Goal: Task Accomplishment & Management: Manage account settings

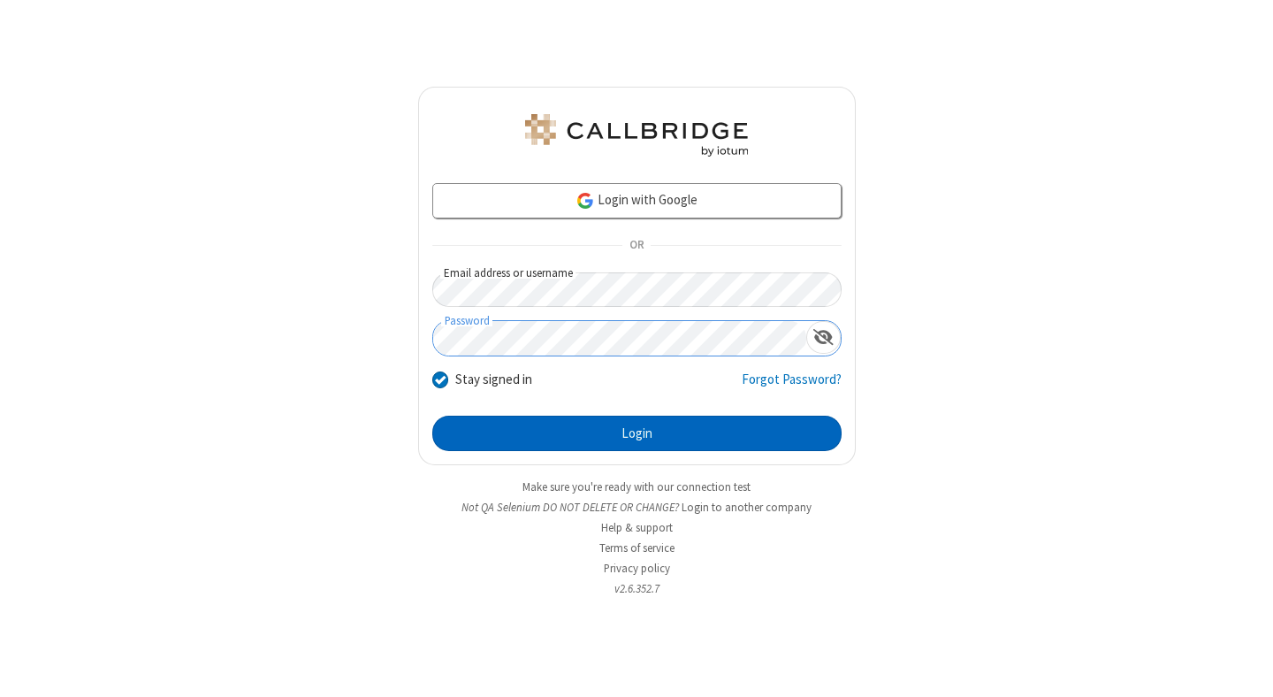
click at [637, 433] on button "Login" at bounding box center [636, 433] width 409 height 35
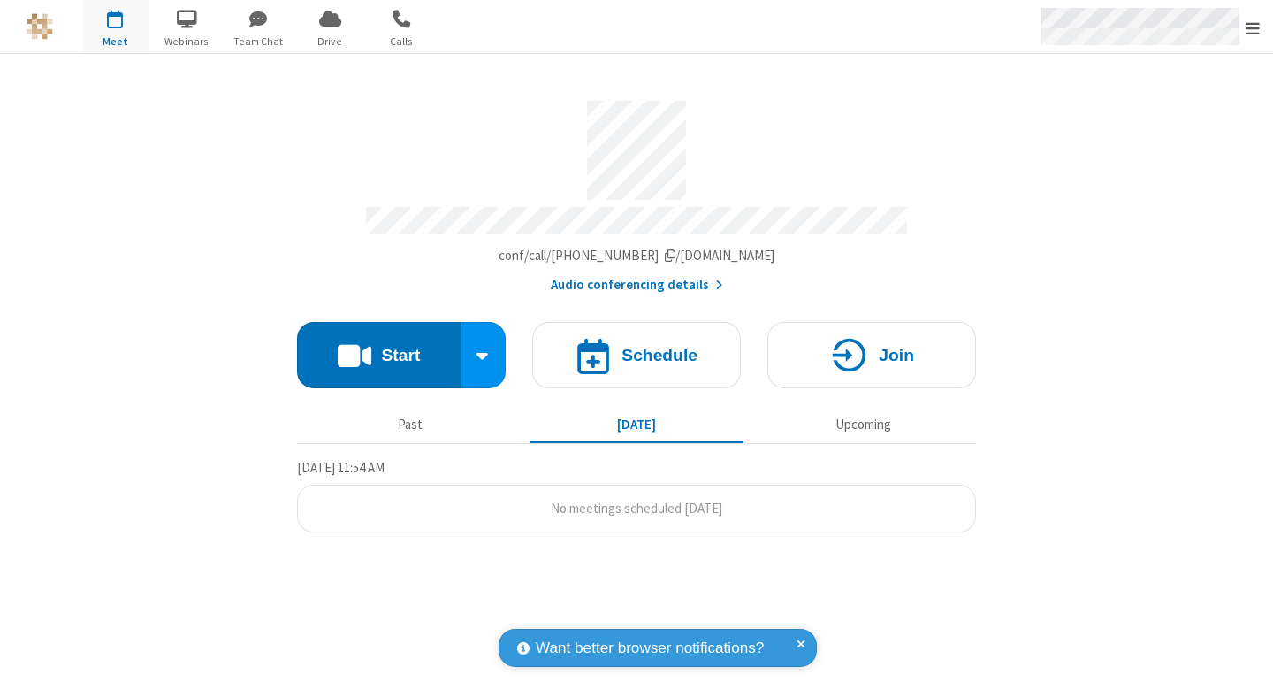
click at [1253, 27] on span "Open menu" at bounding box center [1253, 28] width 14 height 18
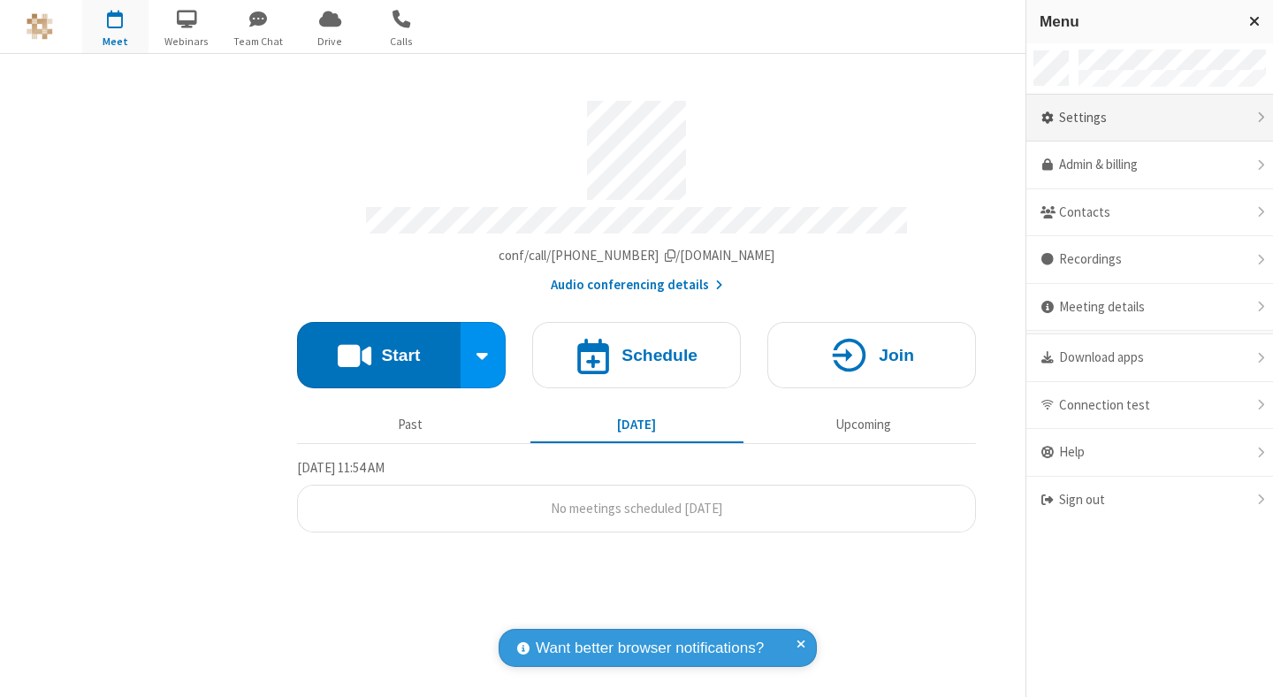
click at [1156, 118] on div "Settings" at bounding box center [1150, 119] width 247 height 48
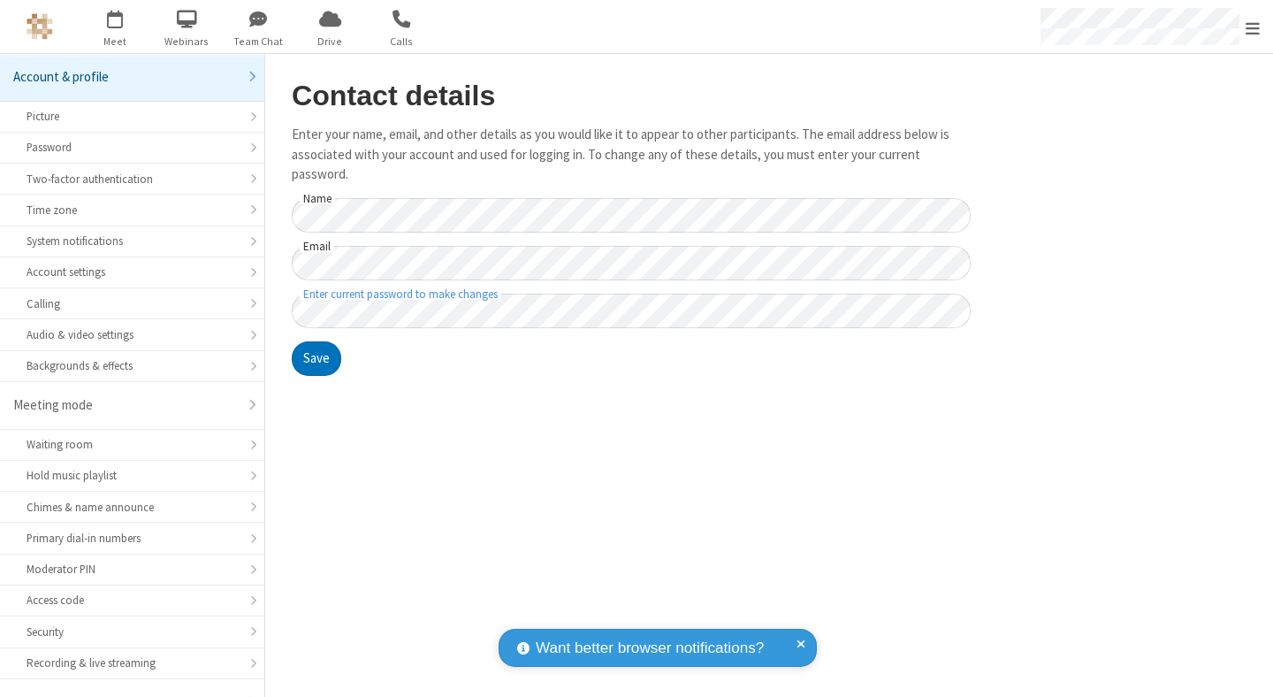
scroll to position [138, 0]
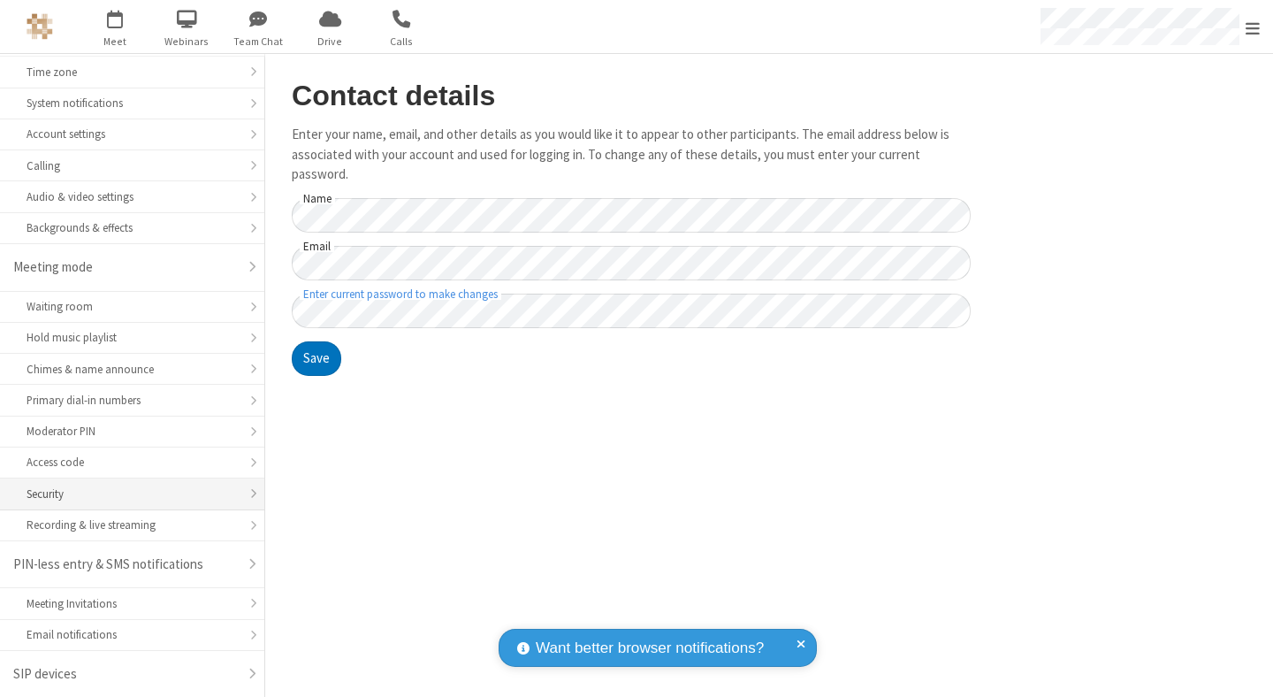
click at [126, 493] on div "Security" at bounding box center [132, 493] width 211 height 17
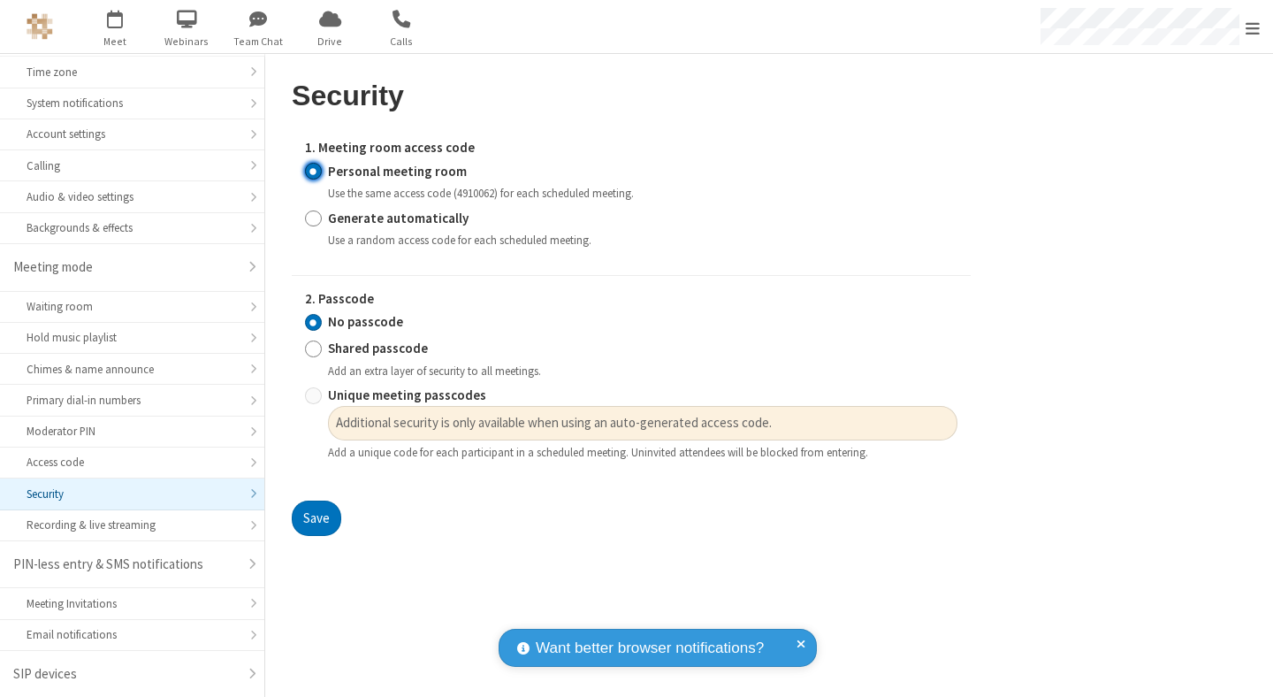
click at [313, 171] on input "Personal meeting room" at bounding box center [313, 171] width 17 height 19
click at [313, 322] on input "No passcode" at bounding box center [313, 322] width 17 height 19
click at [316, 518] on button "Save" at bounding box center [317, 517] width 50 height 35
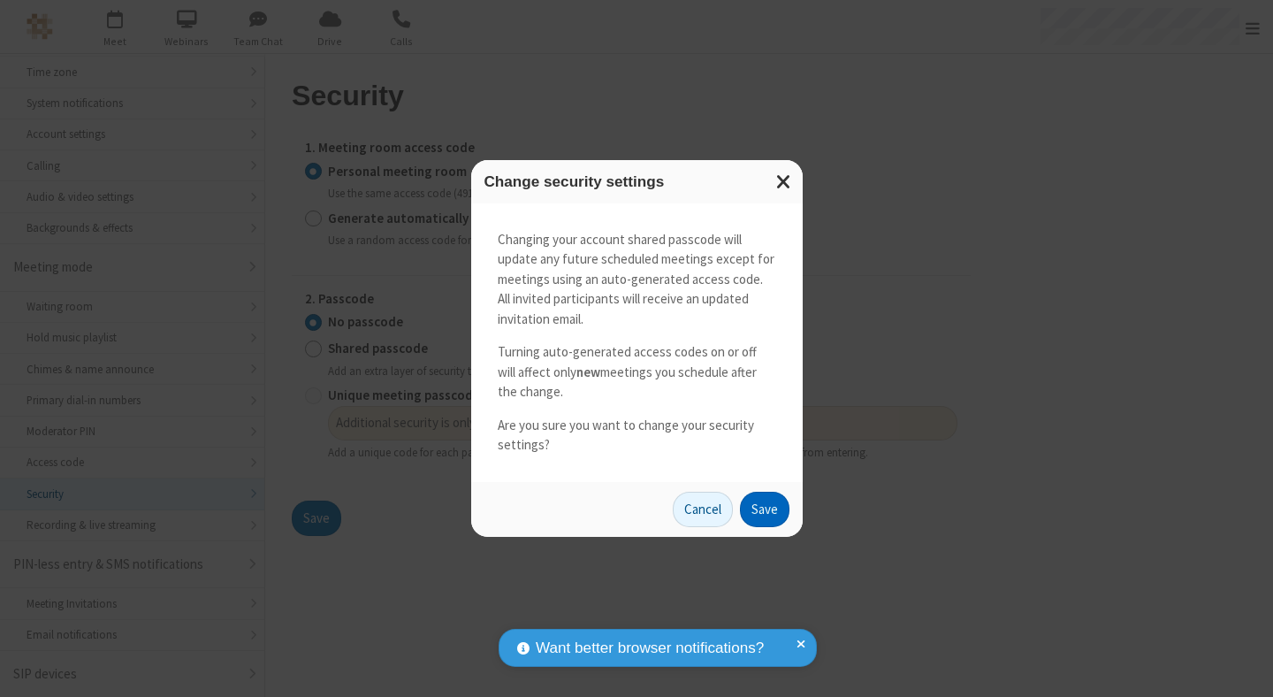
click at [764, 508] on button "Save" at bounding box center [765, 509] width 50 height 35
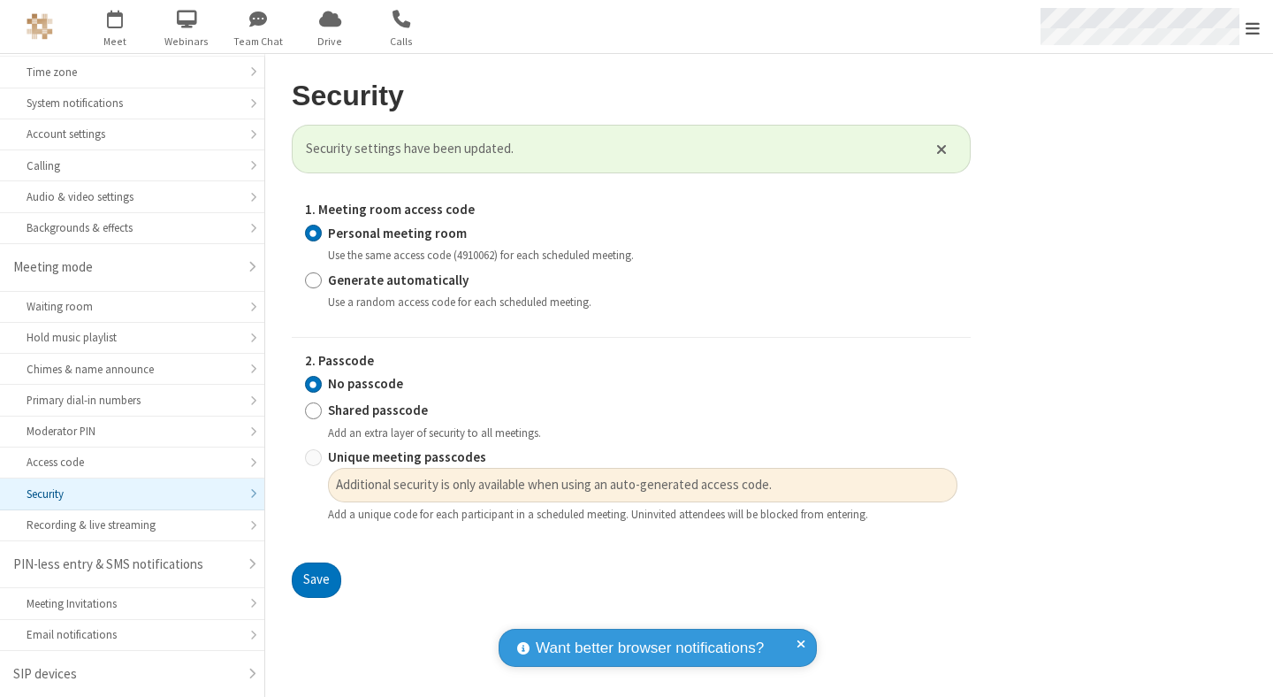
click at [1253, 27] on span "Open menu" at bounding box center [1253, 28] width 14 height 18
click at [115, 27] on span "button" at bounding box center [115, 19] width 66 height 30
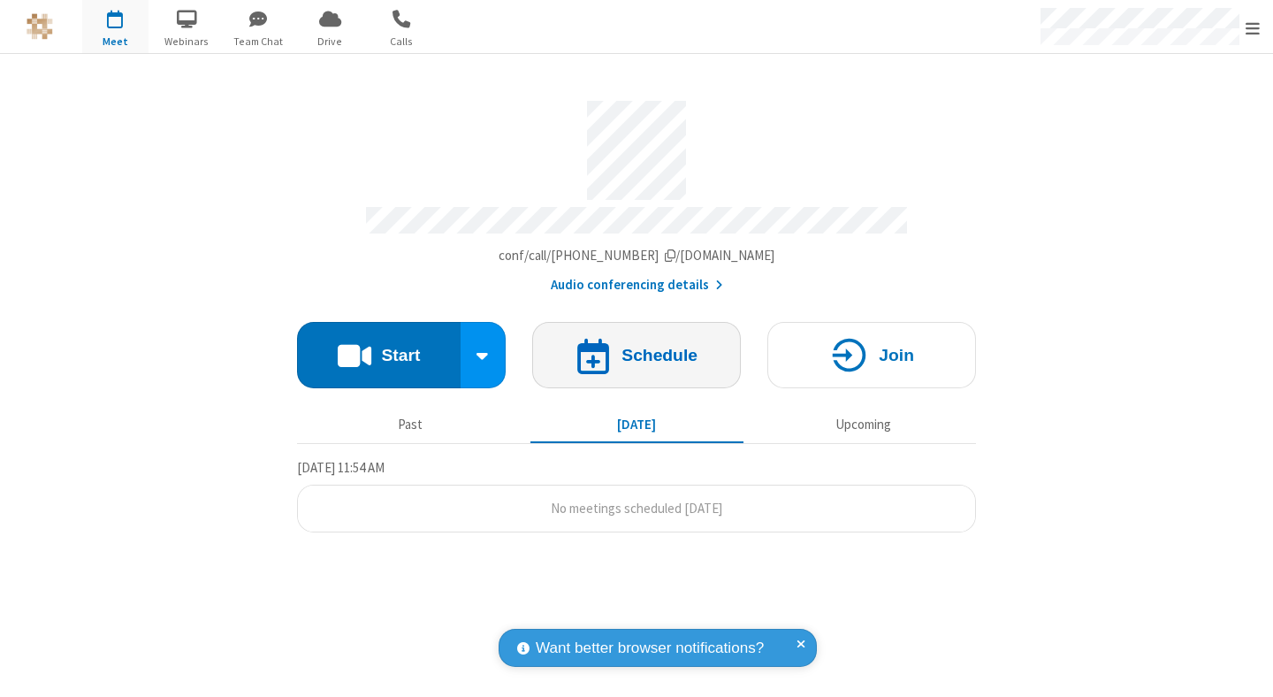
click at [637, 347] on h4 "Schedule" at bounding box center [660, 355] width 76 height 17
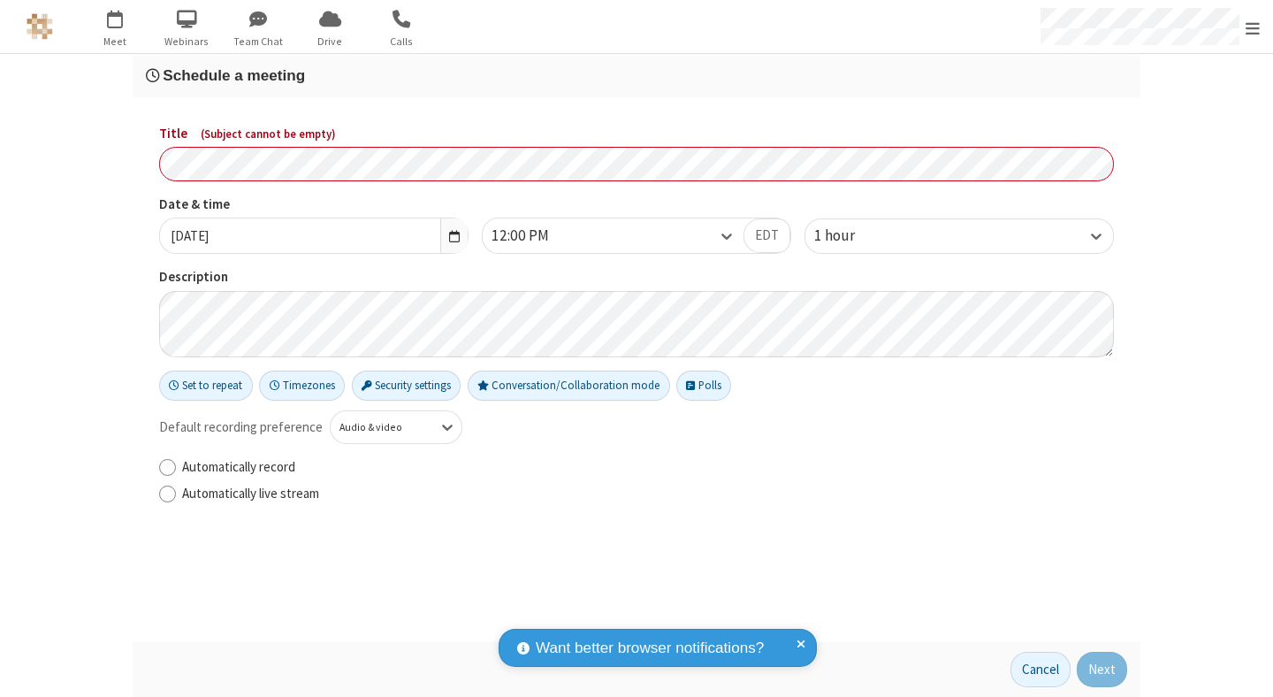
click at [637, 75] on h3 "Schedule a meeting" at bounding box center [636, 75] width 981 height 17
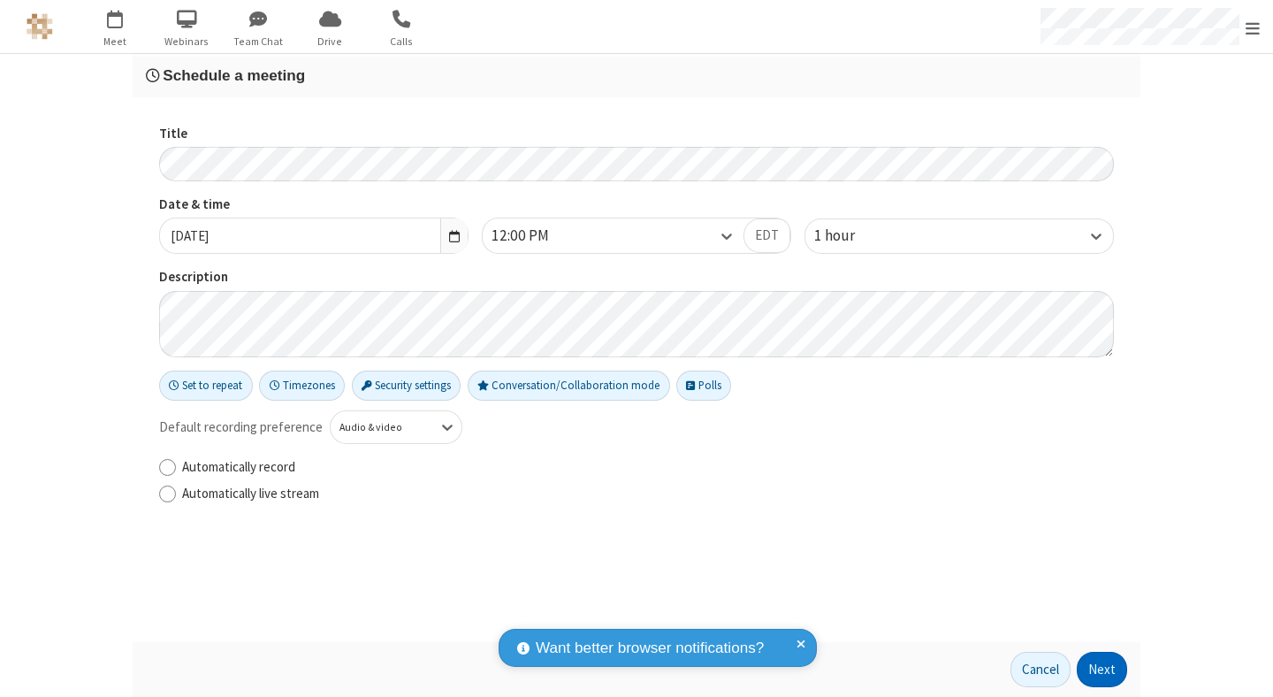
click at [1103, 669] on button "Next" at bounding box center [1102, 669] width 50 height 35
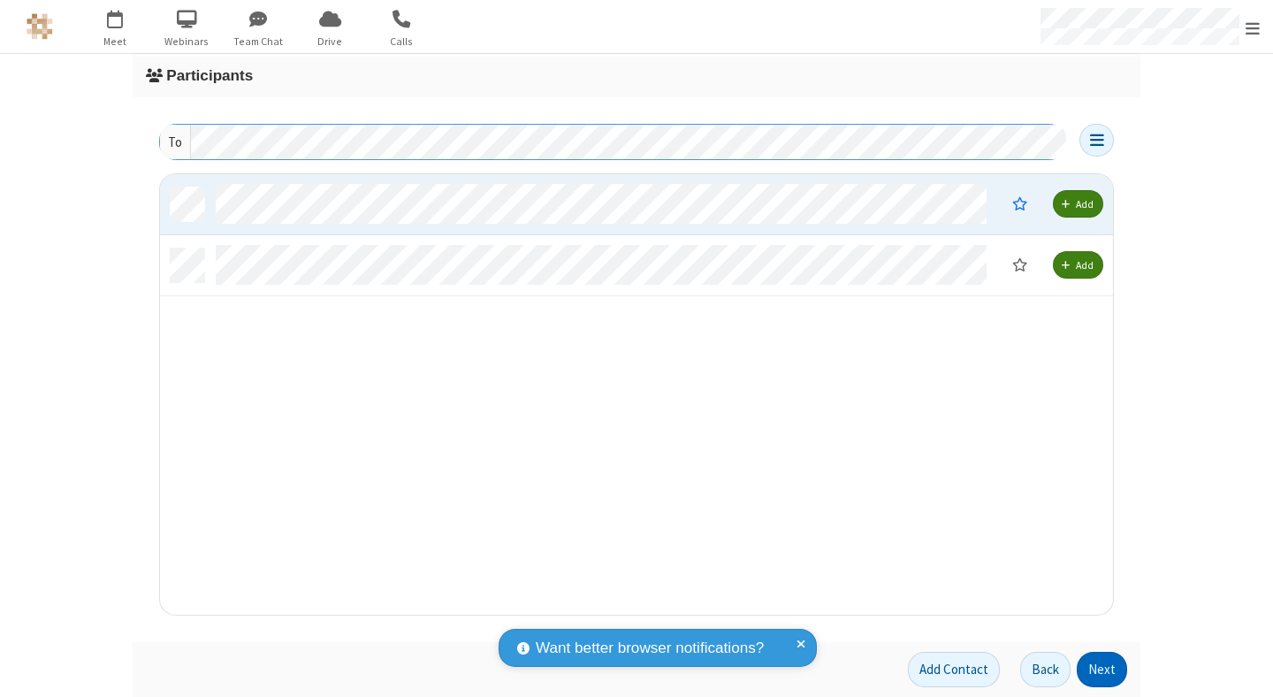
click at [1103, 669] on button "Next" at bounding box center [1102, 669] width 50 height 35
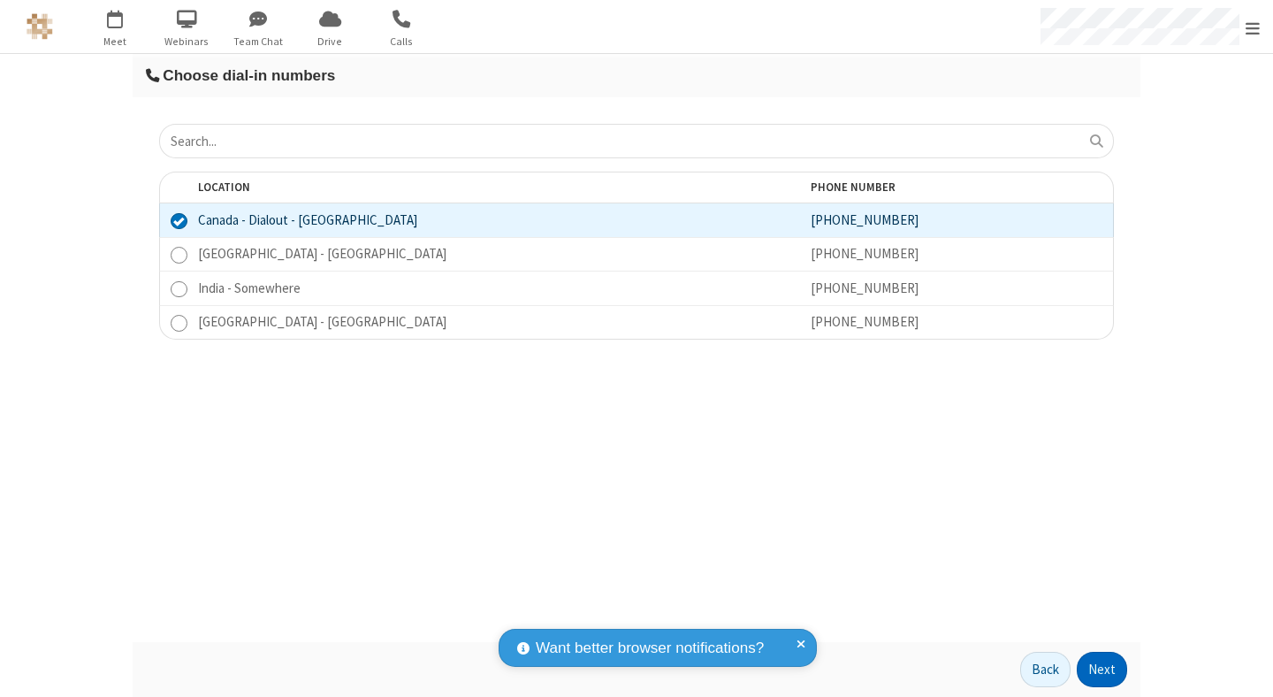
click at [1103, 669] on button "Next" at bounding box center [1102, 669] width 50 height 35
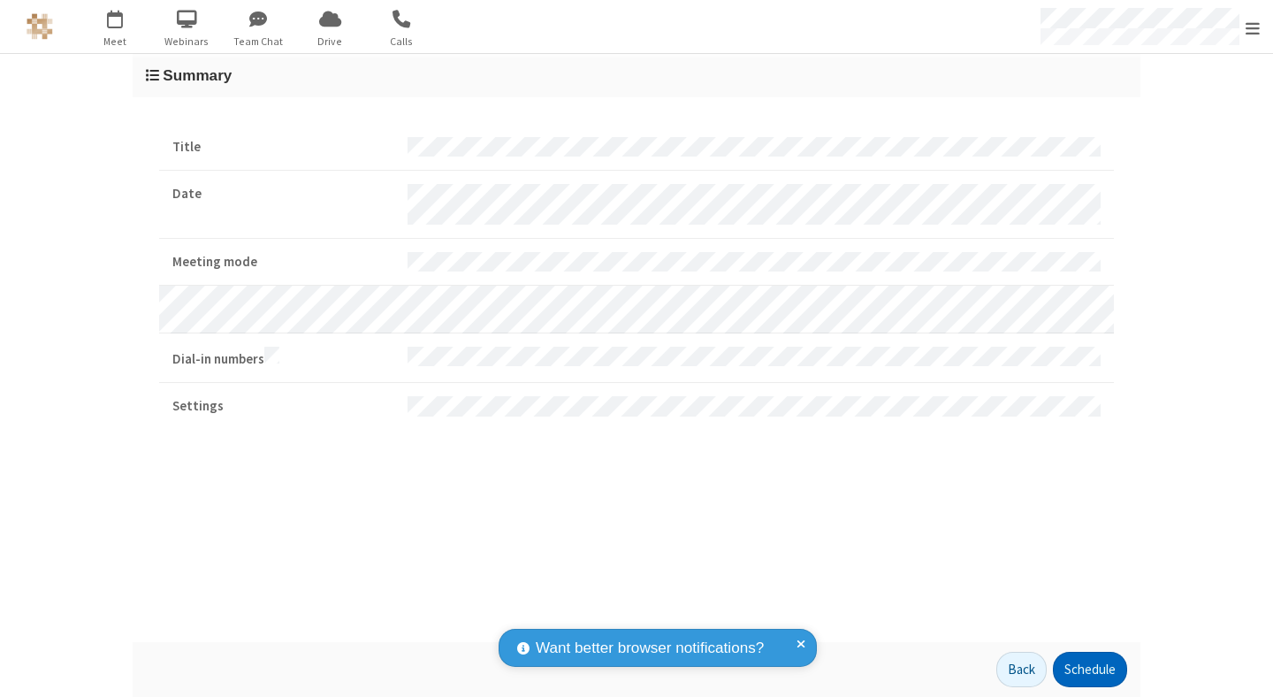
click at [1089, 669] on button "Schedule" at bounding box center [1090, 669] width 74 height 35
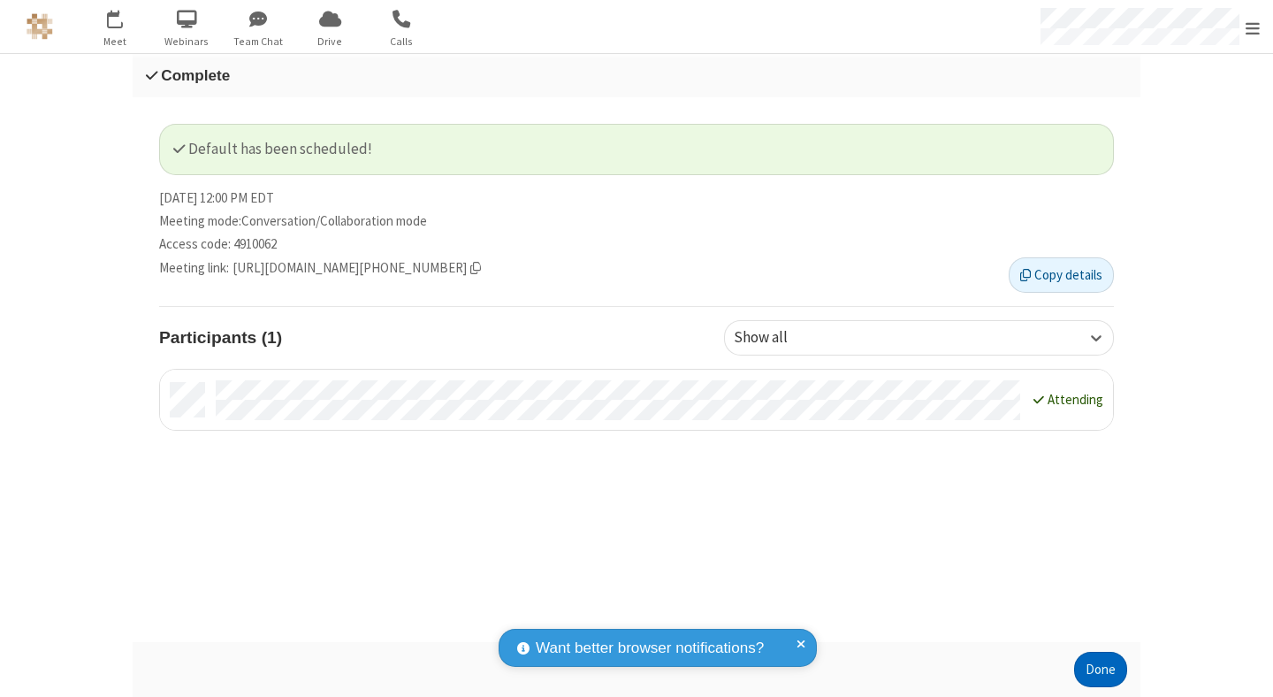
click at [1101, 669] on button "Done" at bounding box center [1100, 669] width 53 height 35
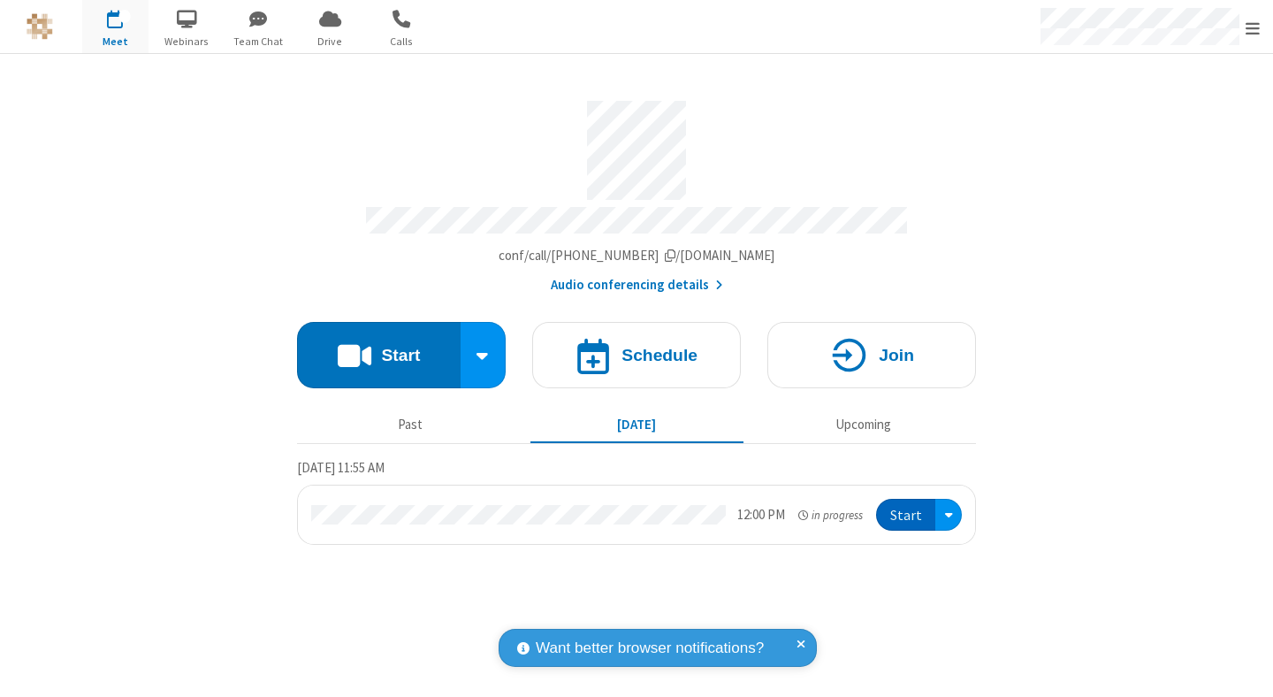
click at [907, 507] on button "Start" at bounding box center [905, 515] width 59 height 33
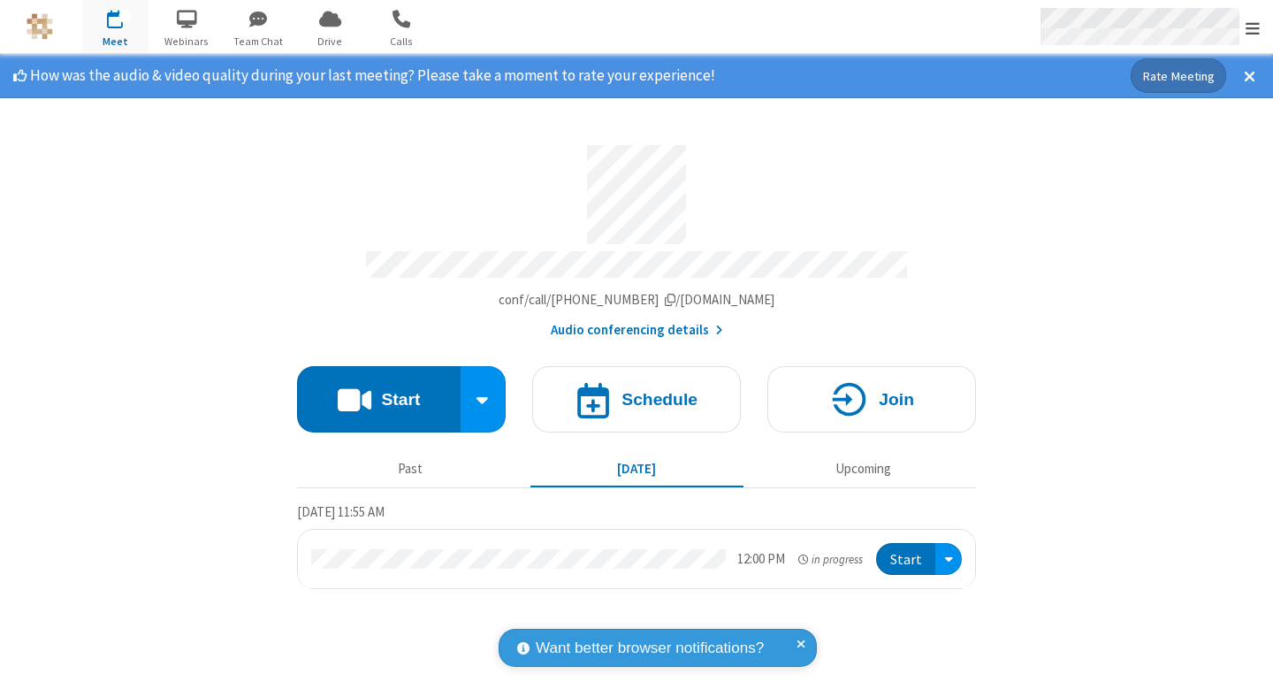
click at [1253, 27] on span "Open menu" at bounding box center [1253, 28] width 14 height 18
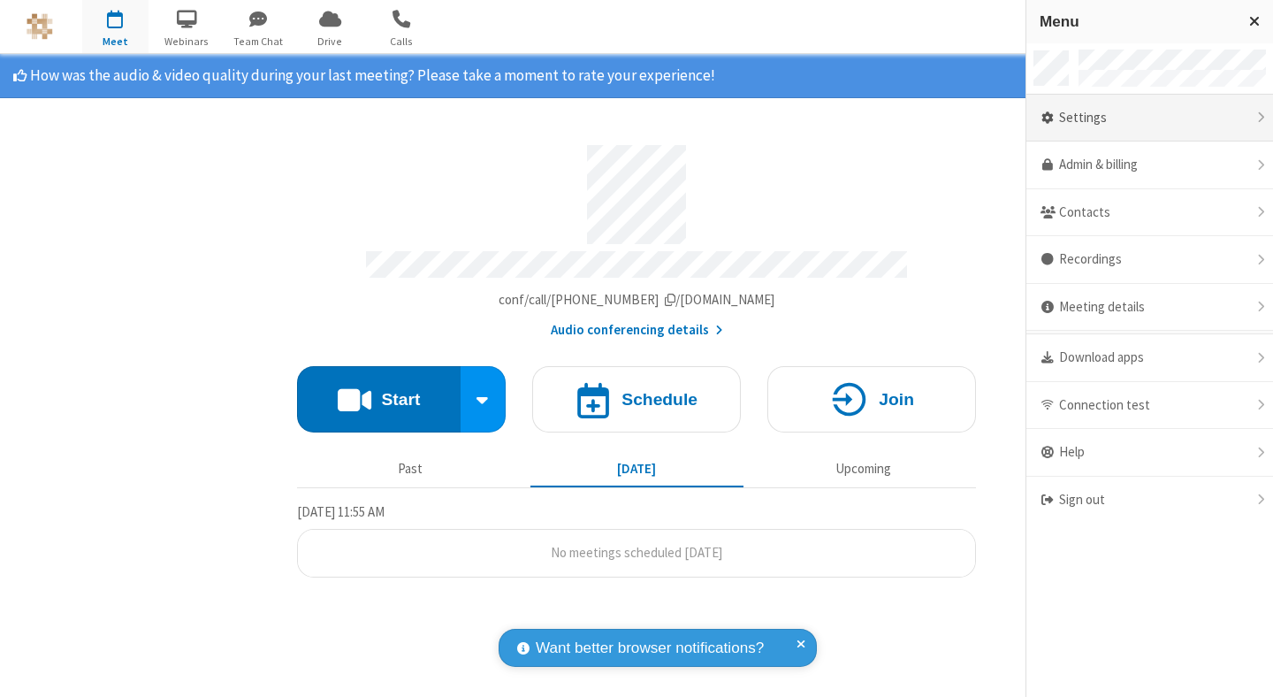
click at [1149, 118] on div "Settings" at bounding box center [1150, 119] width 247 height 48
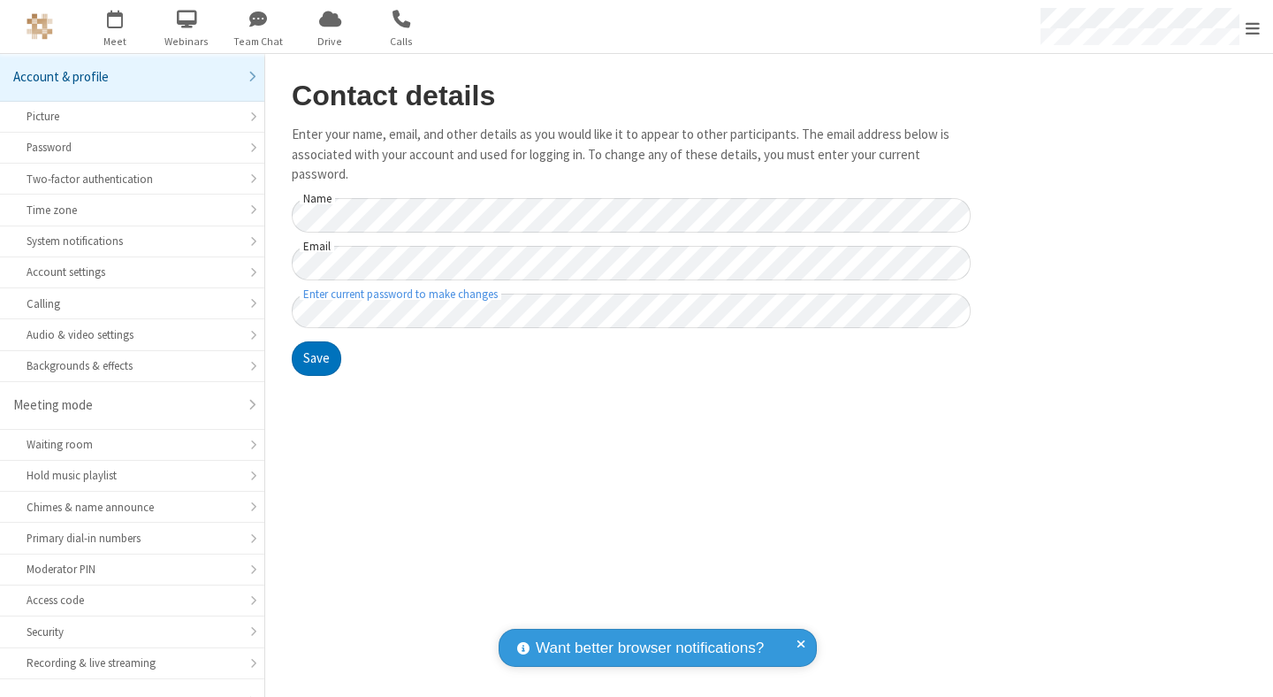
scroll to position [138, 0]
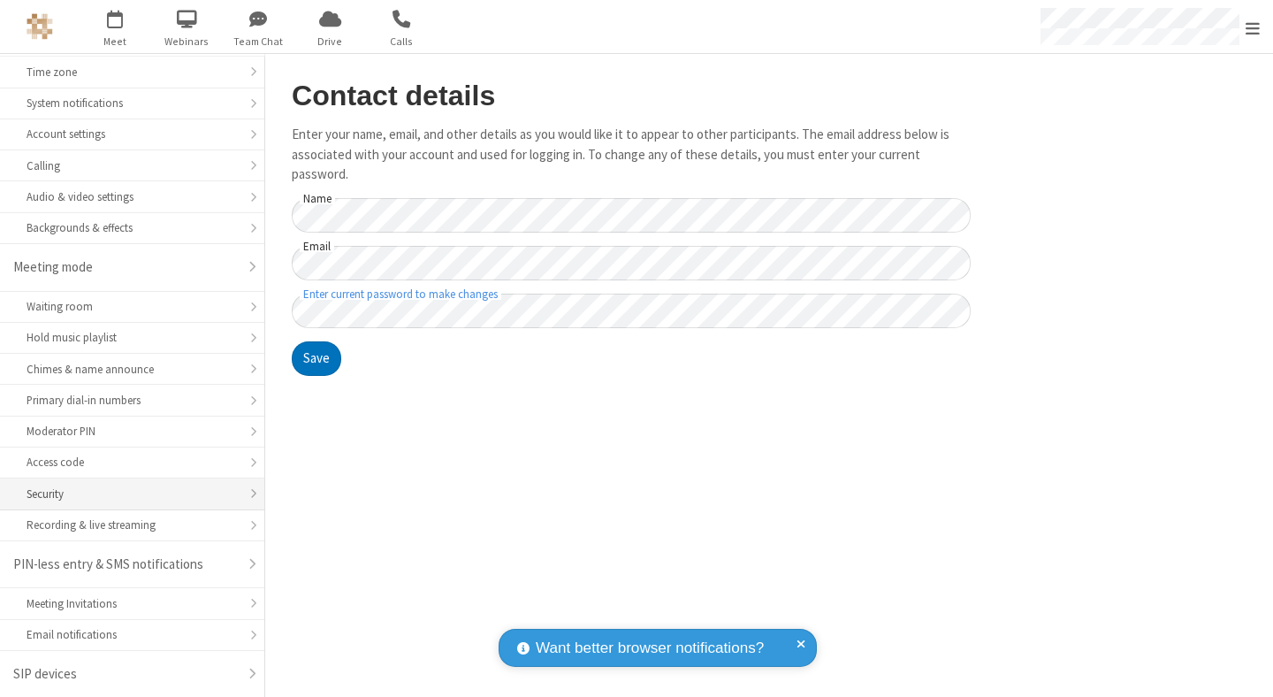
click at [126, 493] on div "Security" at bounding box center [132, 493] width 211 height 17
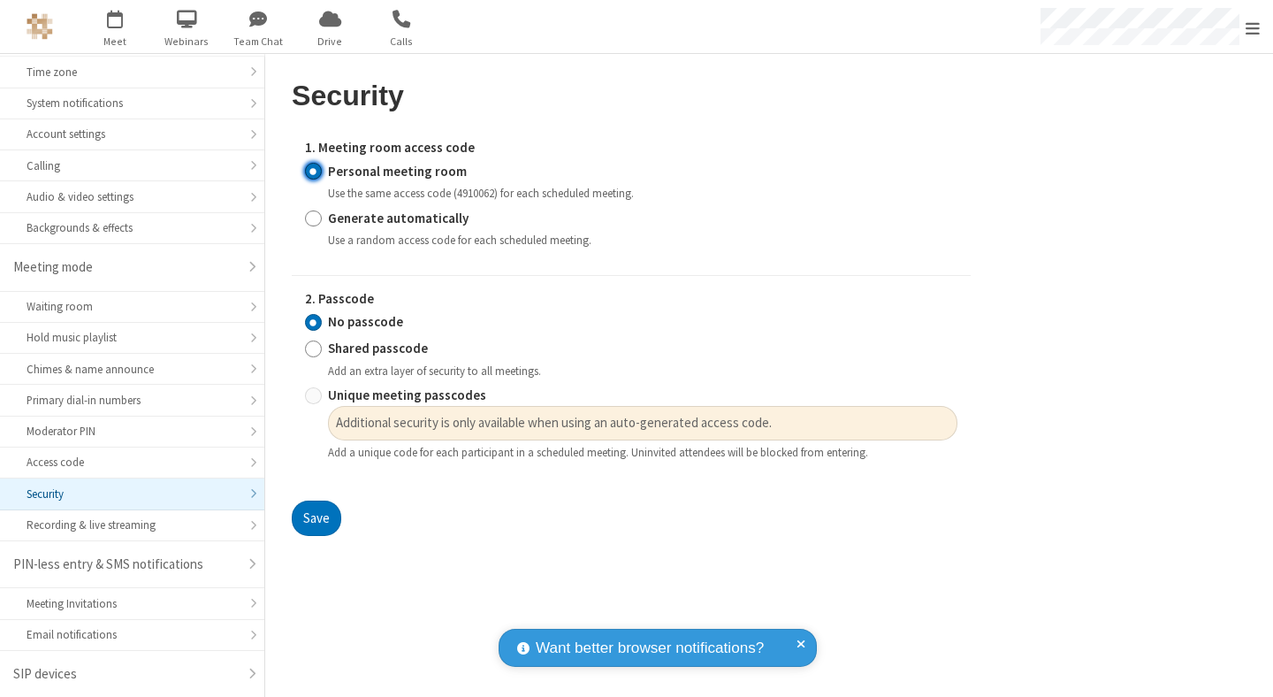
click at [313, 171] on input "Personal meeting room" at bounding box center [313, 171] width 17 height 19
click at [313, 322] on input "No passcode" at bounding box center [313, 322] width 17 height 19
click at [316, 518] on button "Save" at bounding box center [317, 517] width 50 height 35
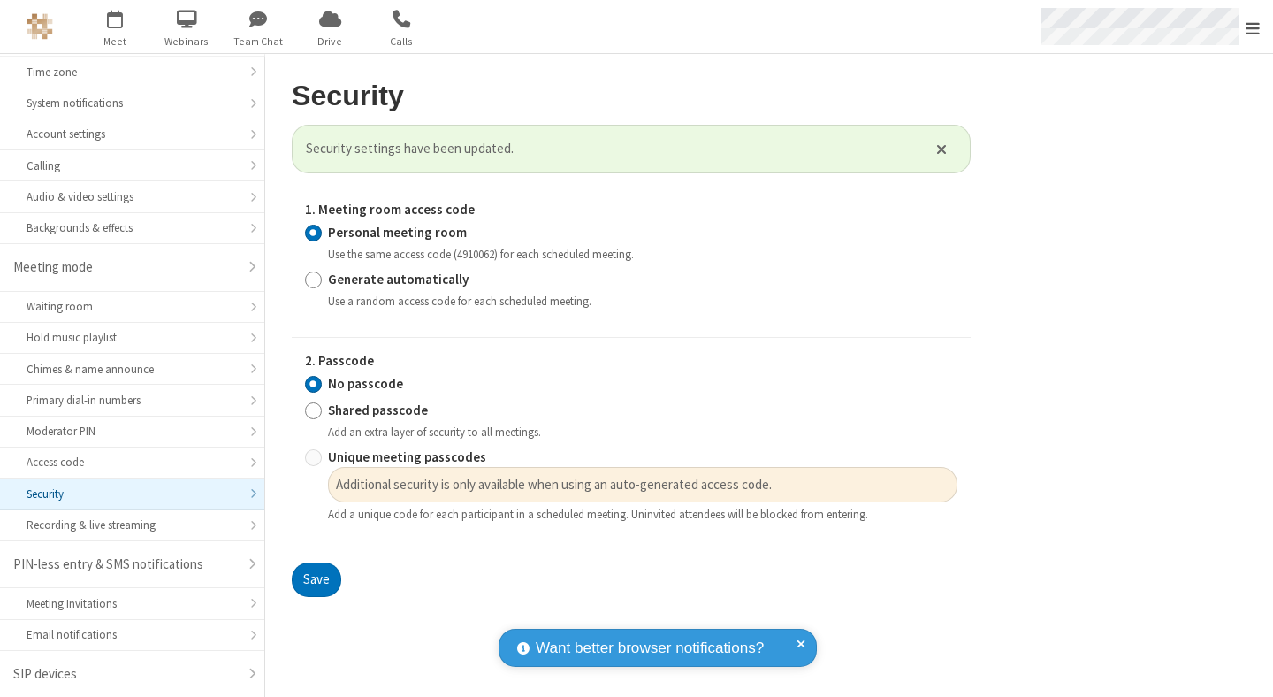
click at [1253, 27] on span "Open menu" at bounding box center [1253, 28] width 14 height 18
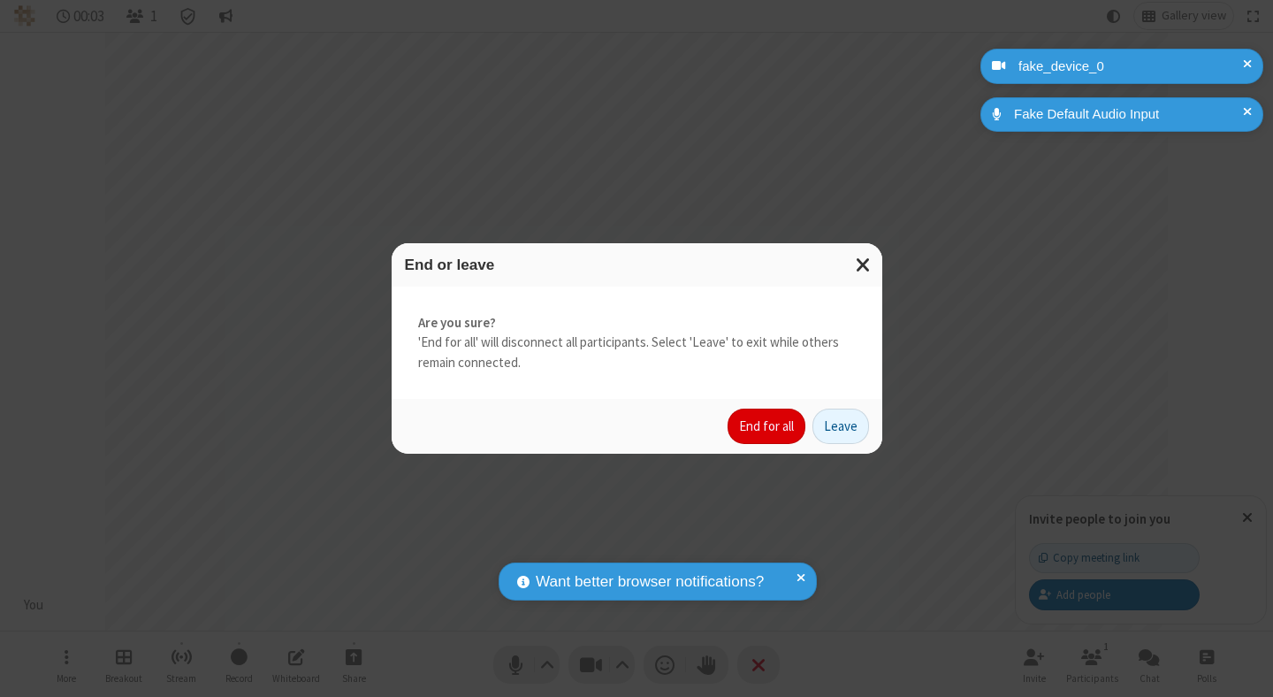
click at [767, 426] on button "End for all" at bounding box center [767, 425] width 78 height 35
